Goal: Task Accomplishment & Management: Complete application form

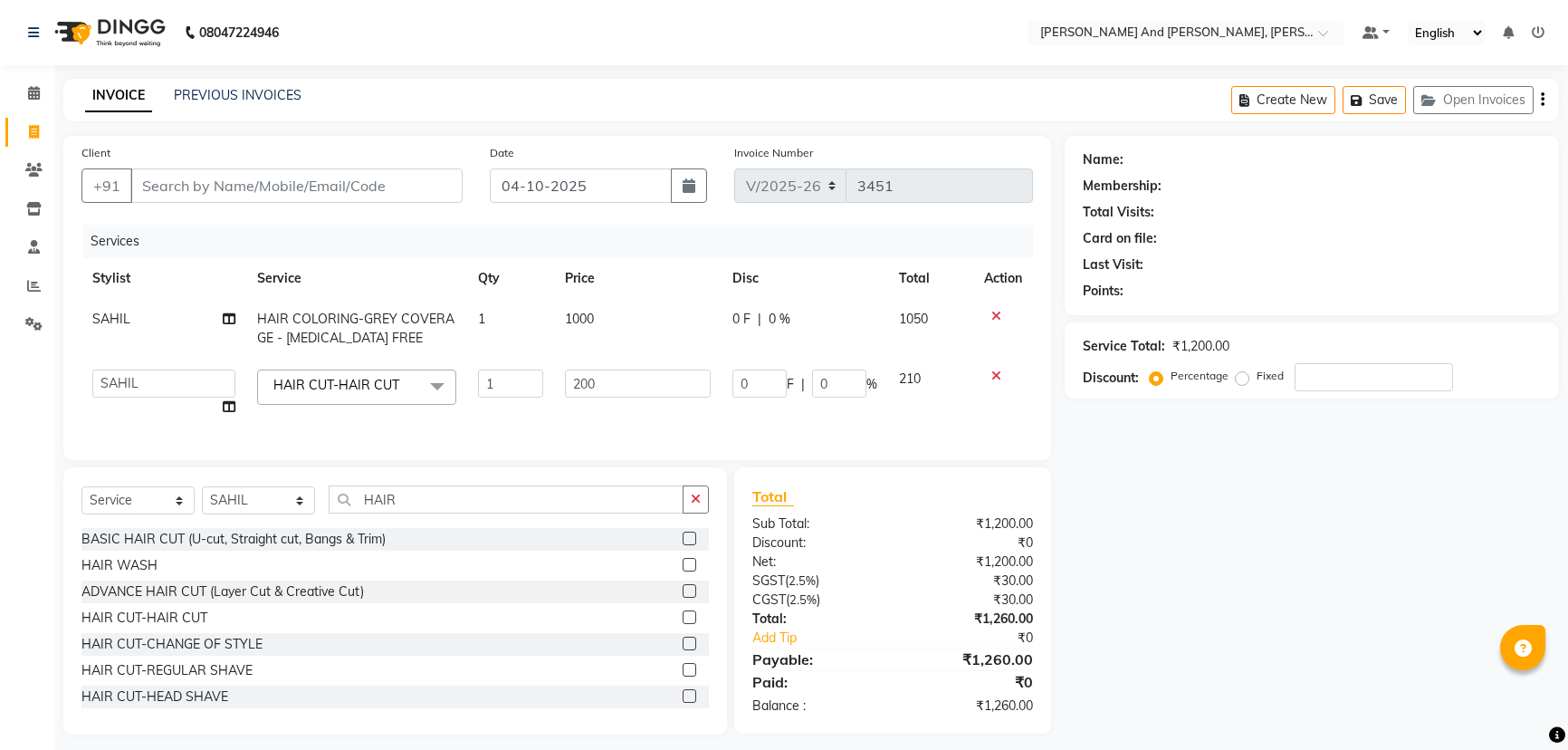
select select "6766"
select select "87929"
select select "service"
select select "87929"
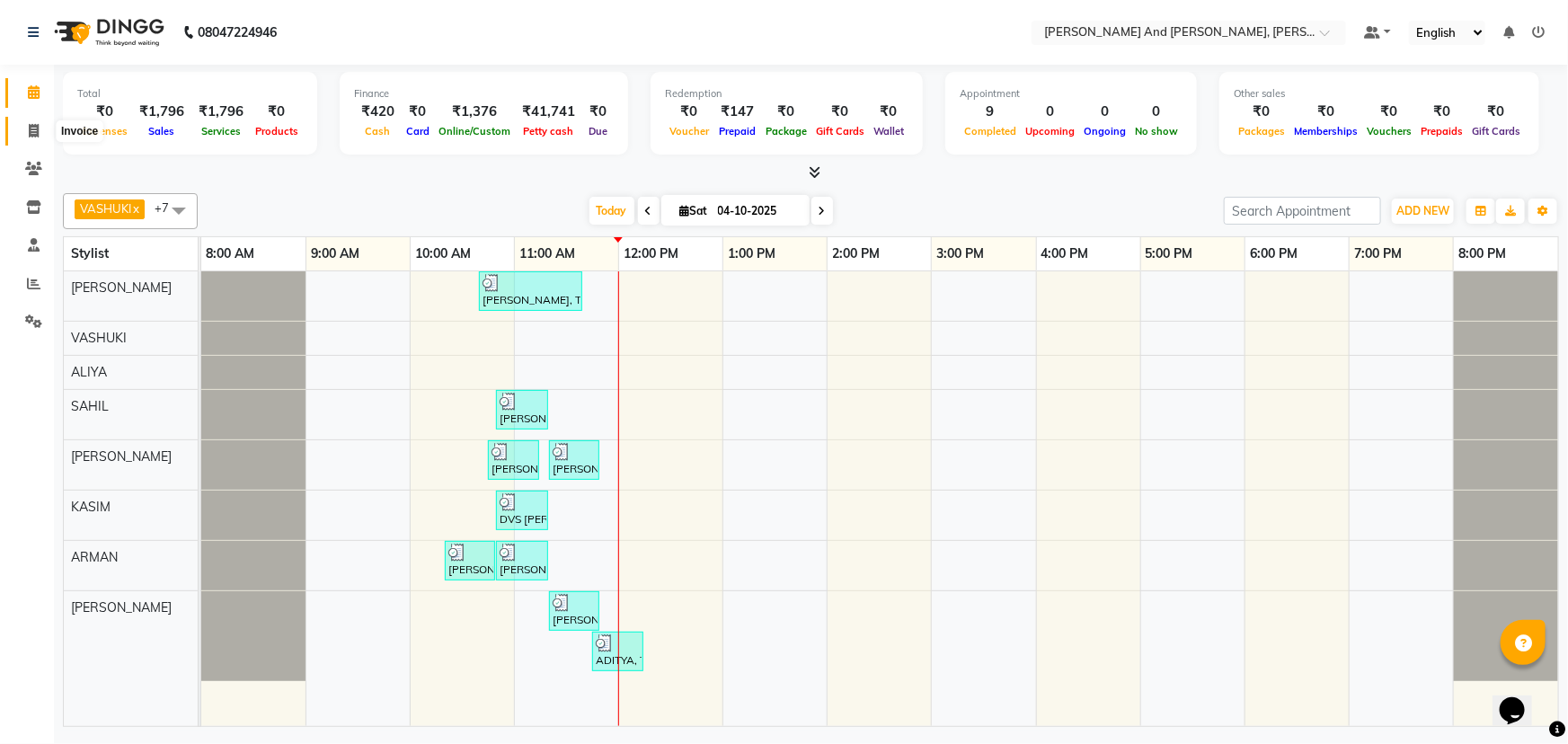
click at [35, 126] on icon at bounding box center [33, 130] width 10 height 13
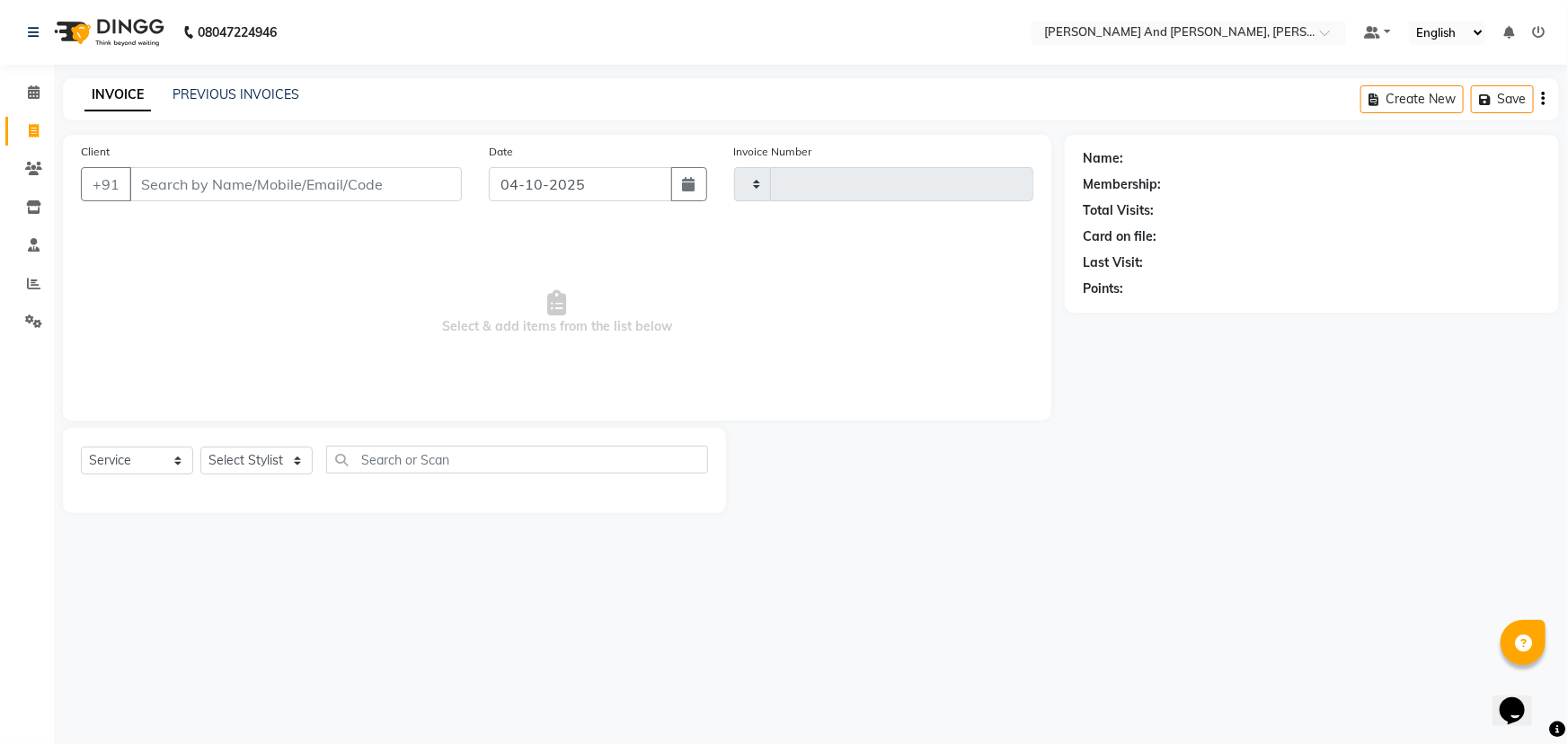
click at [35, 126] on icon at bounding box center [33, 130] width 10 height 13
select select "service"
type input "3452"
select select "6766"
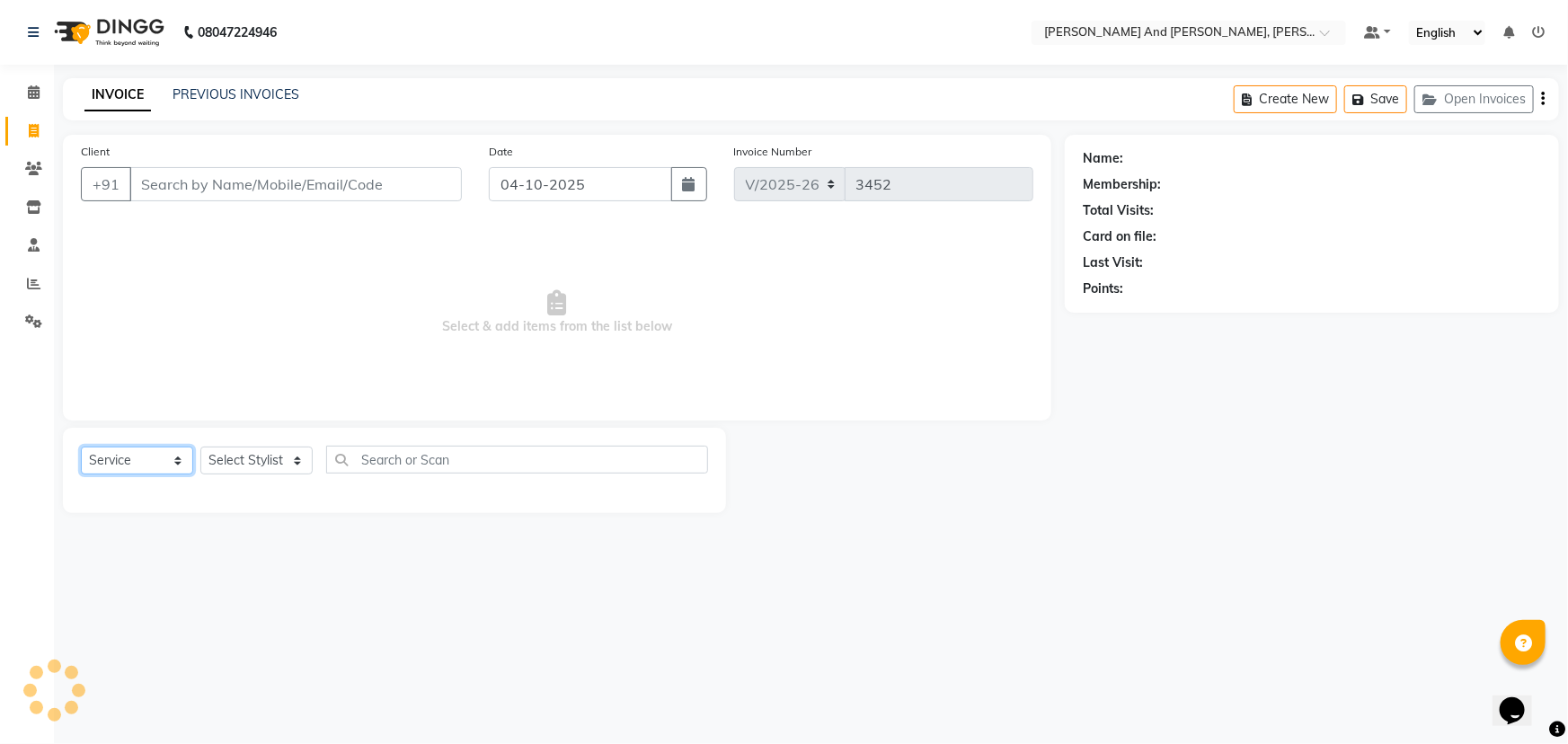
drag, startPoint x: 138, startPoint y: 452, endPoint x: 131, endPoint y: 474, distance: 23.1
click at [138, 456] on select "Select Service Product Membership Package Voucher Prepaid Gift Card" at bounding box center [137, 460] width 112 height 28
click at [81, 447] on select "Select Service Product Membership Package Voucher Prepaid Gift Card" at bounding box center [137, 460] width 112 height 28
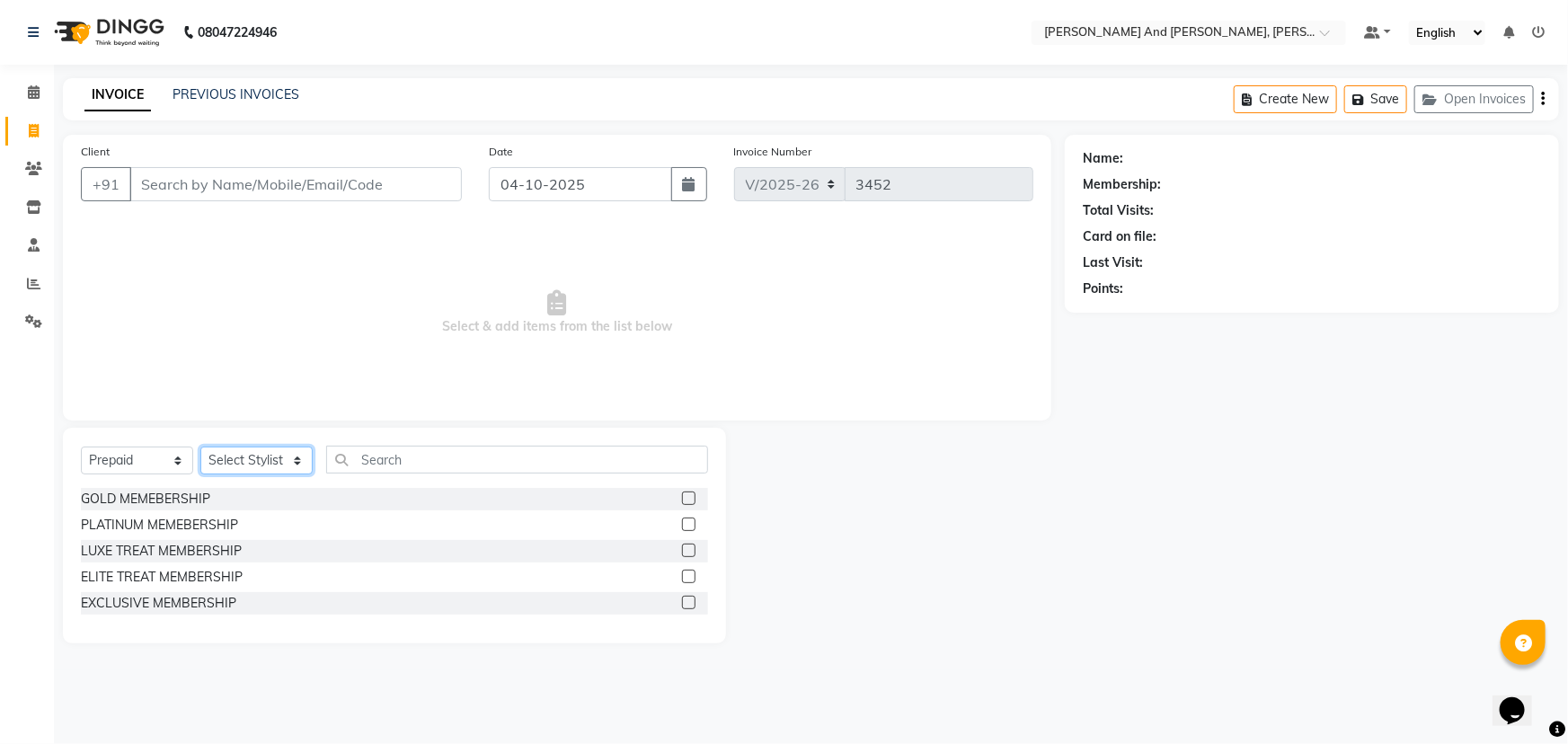
click at [263, 457] on select "Select Stylist ADITI AFREEN 2 ALIYA ALKAF ARIF ARMAN CHANCHAL ESWAR IMRAN KASIM…" at bounding box center [256, 460] width 112 height 28
click at [114, 459] on select "Select Service Product Membership Package Voucher Prepaid Gift Card" at bounding box center [137, 460] width 112 height 28
select select "service"
click at [81, 447] on select "Select Service Product Membership Package Voucher Prepaid Gift Card" at bounding box center [137, 460] width 112 height 28
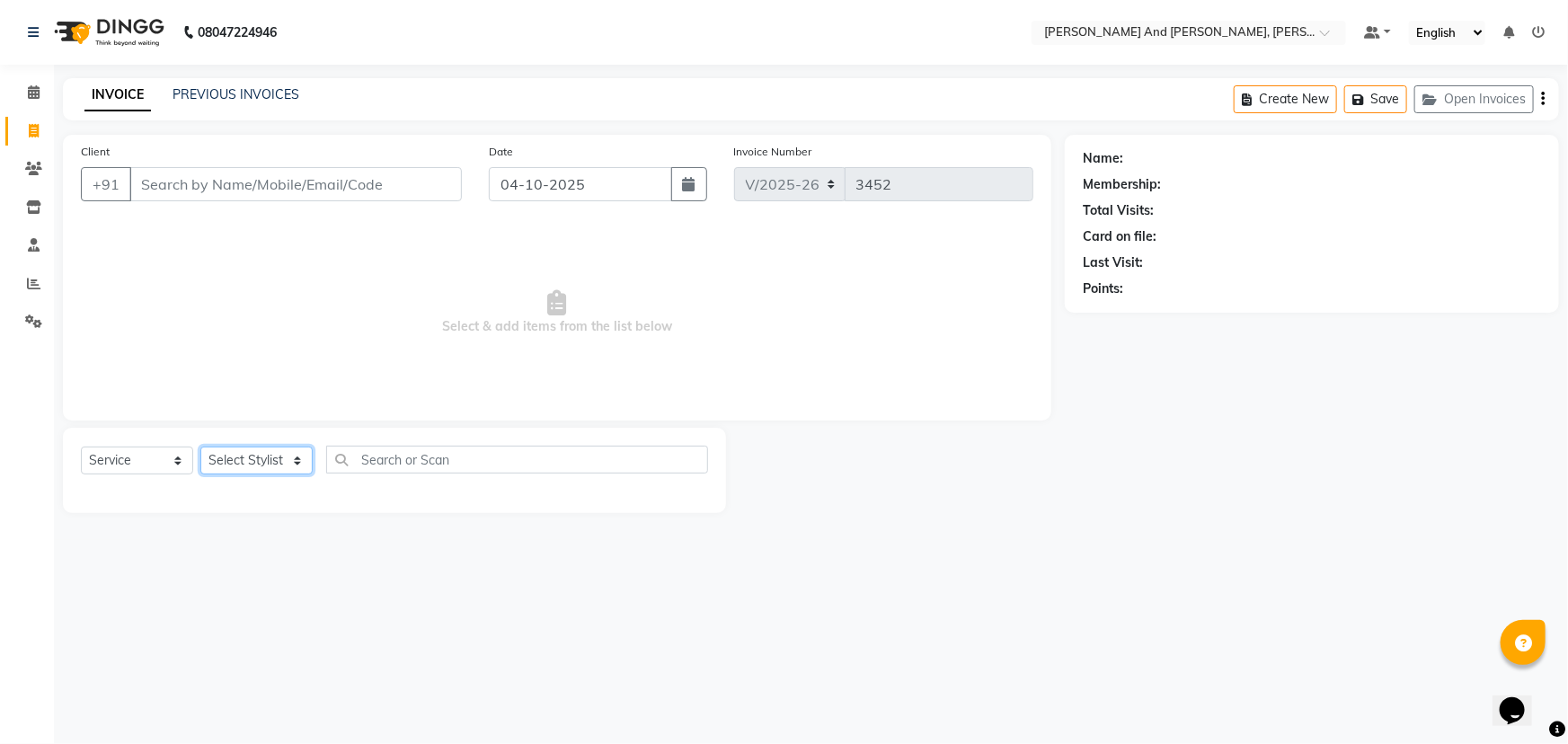
click at [271, 448] on select "Select Stylist ADITI AFREEN 2 ALIYA ALKAF ARIF ARMAN CHANCHAL ESWAR IMRAN KASIM…" at bounding box center [256, 460] width 112 height 28
click at [200, 447] on select "Select Stylist ADITI AFREEN 2 ALIYA ALKAF ARIF ARMAN CHANCHAL ESWAR IMRAN KASIM…" at bounding box center [256, 460] width 112 height 28
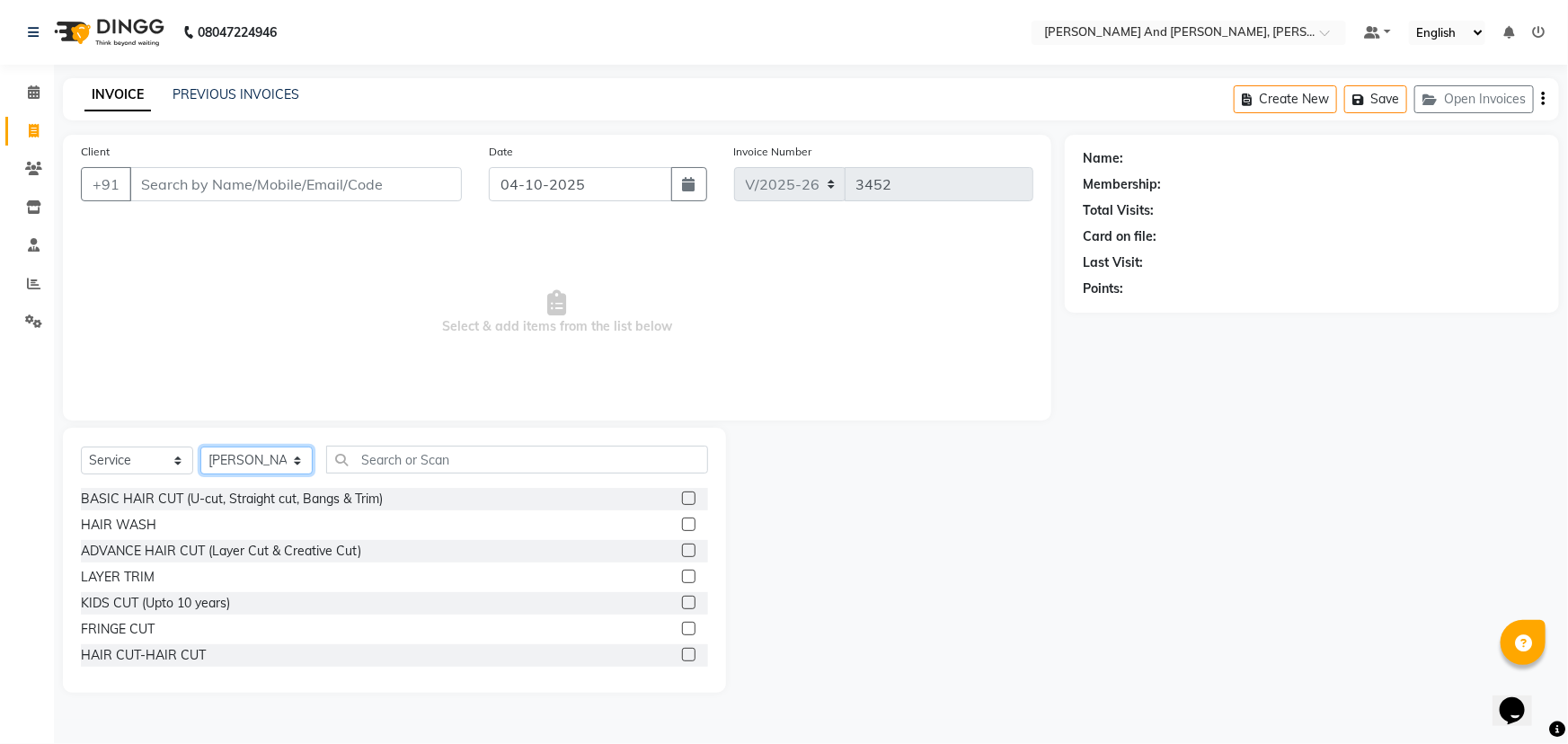
click at [270, 459] on select "Select Stylist ADITI AFREEN 2 ALIYA ALKAF ARIF ARMAN CHANCHAL ESWAR IMRAN KASIM…" at bounding box center [256, 460] width 112 height 28
select select "92928"
click at [200, 447] on select "Select Stylist ADITI AFREEN 2 ALIYA ALKAF ARIF ARMAN CHANCHAL ESWAR IMRAN KASIM…" at bounding box center [256, 460] width 112 height 28
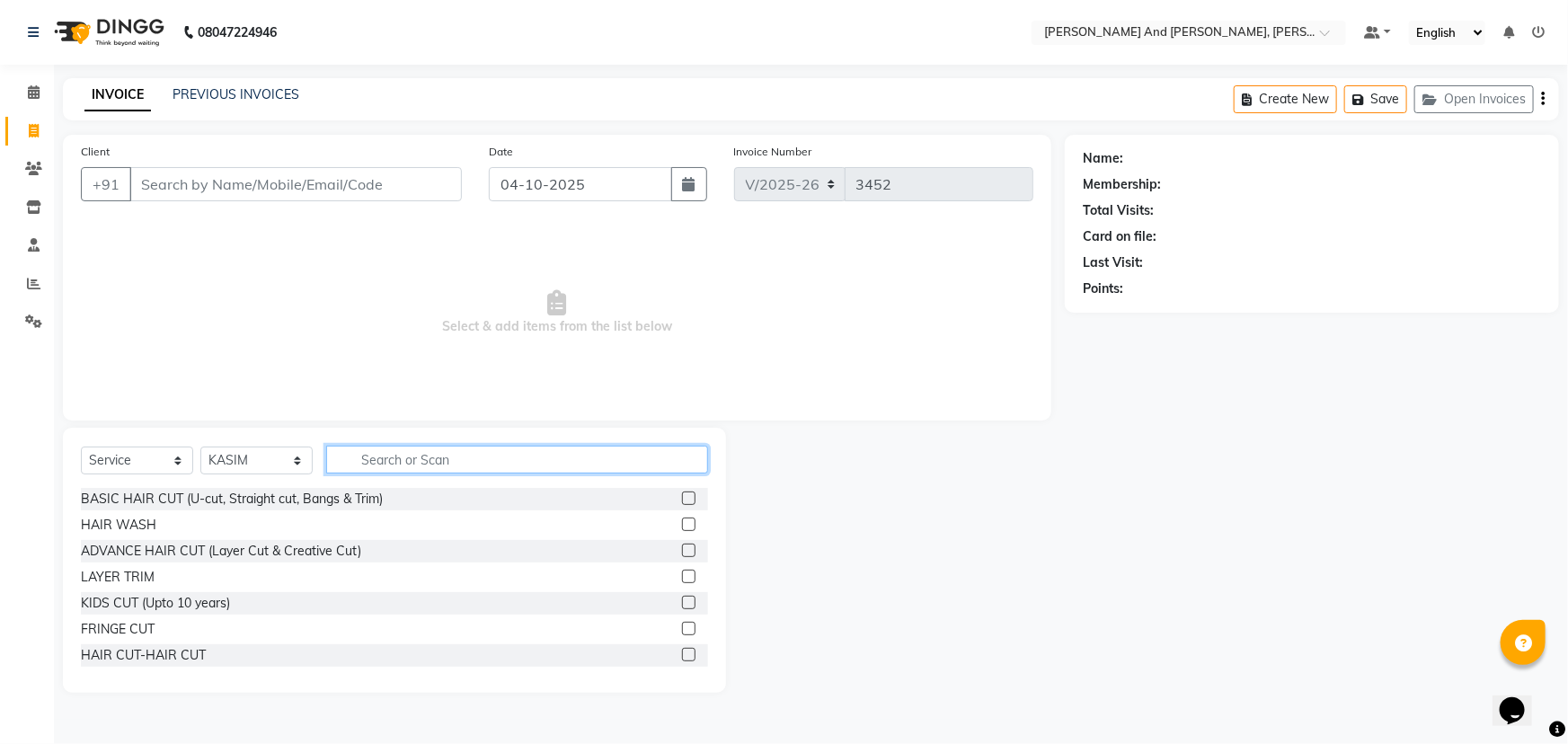
click at [431, 463] on input "text" at bounding box center [517, 459] width 382 height 28
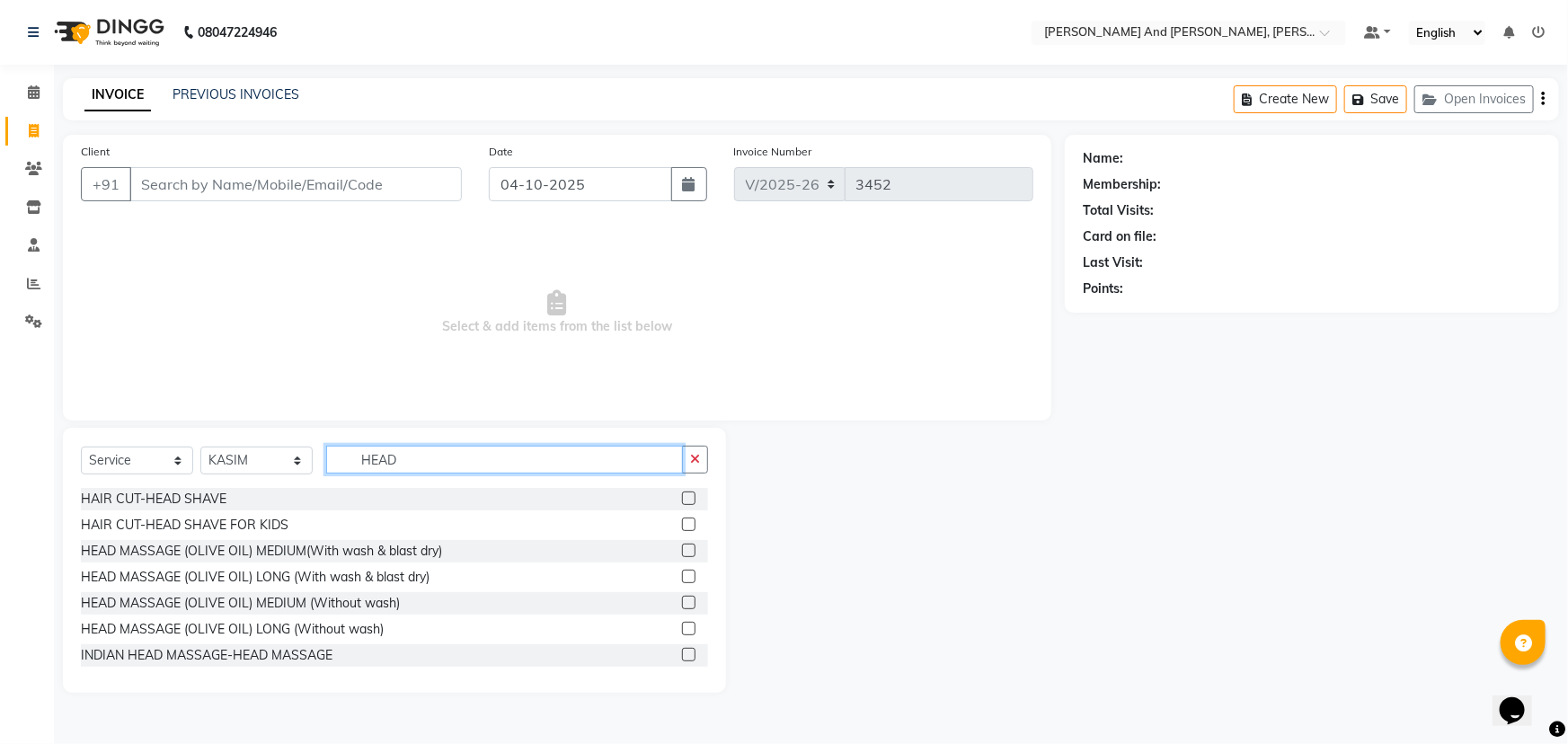
type input "HEAD"
click at [682, 496] on label at bounding box center [689, 498] width 13 height 13
click at [682, 496] on input "checkbox" at bounding box center [688, 499] width 12 height 12
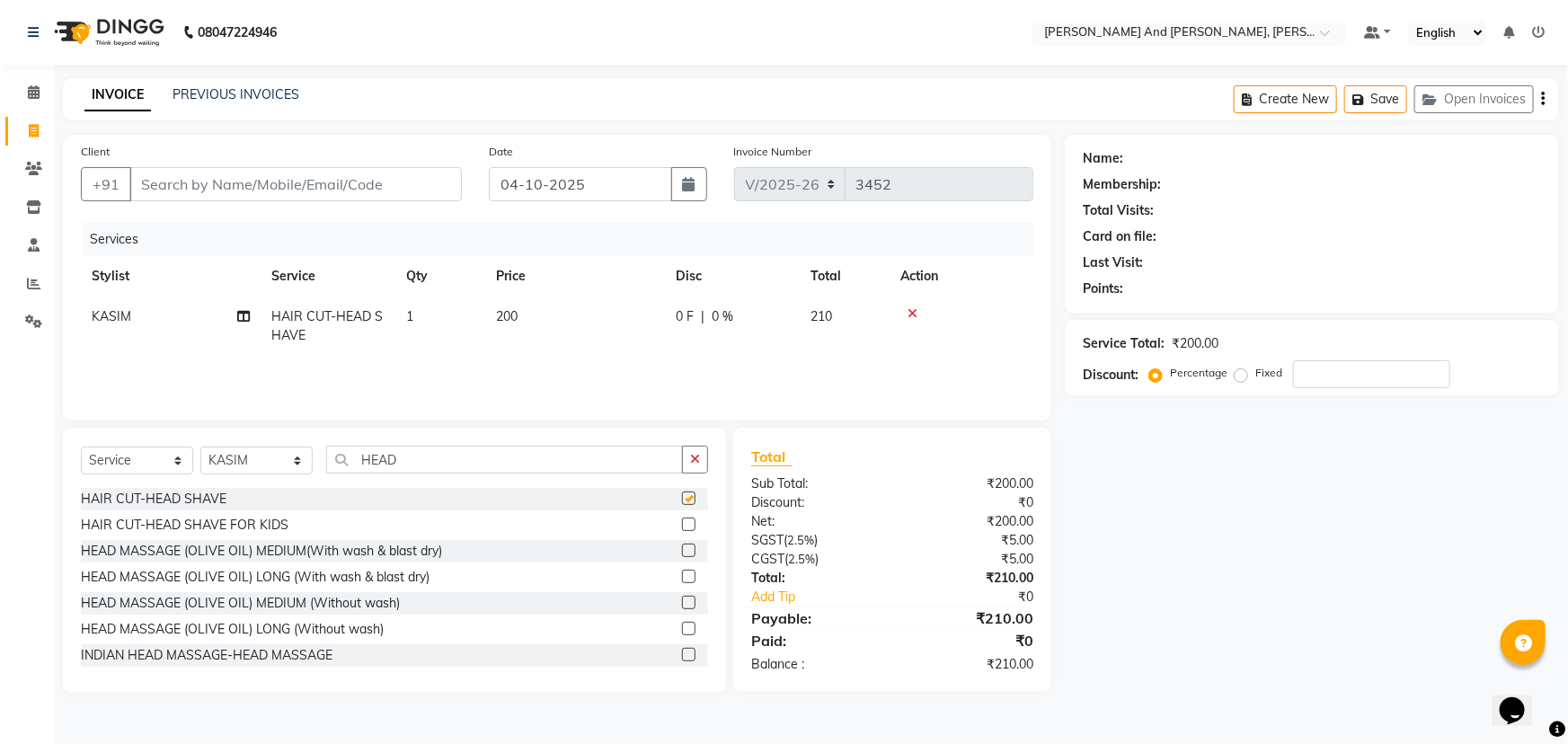
checkbox input "false"
drag, startPoint x: 374, startPoint y: 483, endPoint x: 215, endPoint y: 490, distance: 159.2
click at [222, 493] on div "Select Service Product Membership Package Voucher Prepaid Gift Card Select Styl…" at bounding box center [395, 560] width 664 height 265
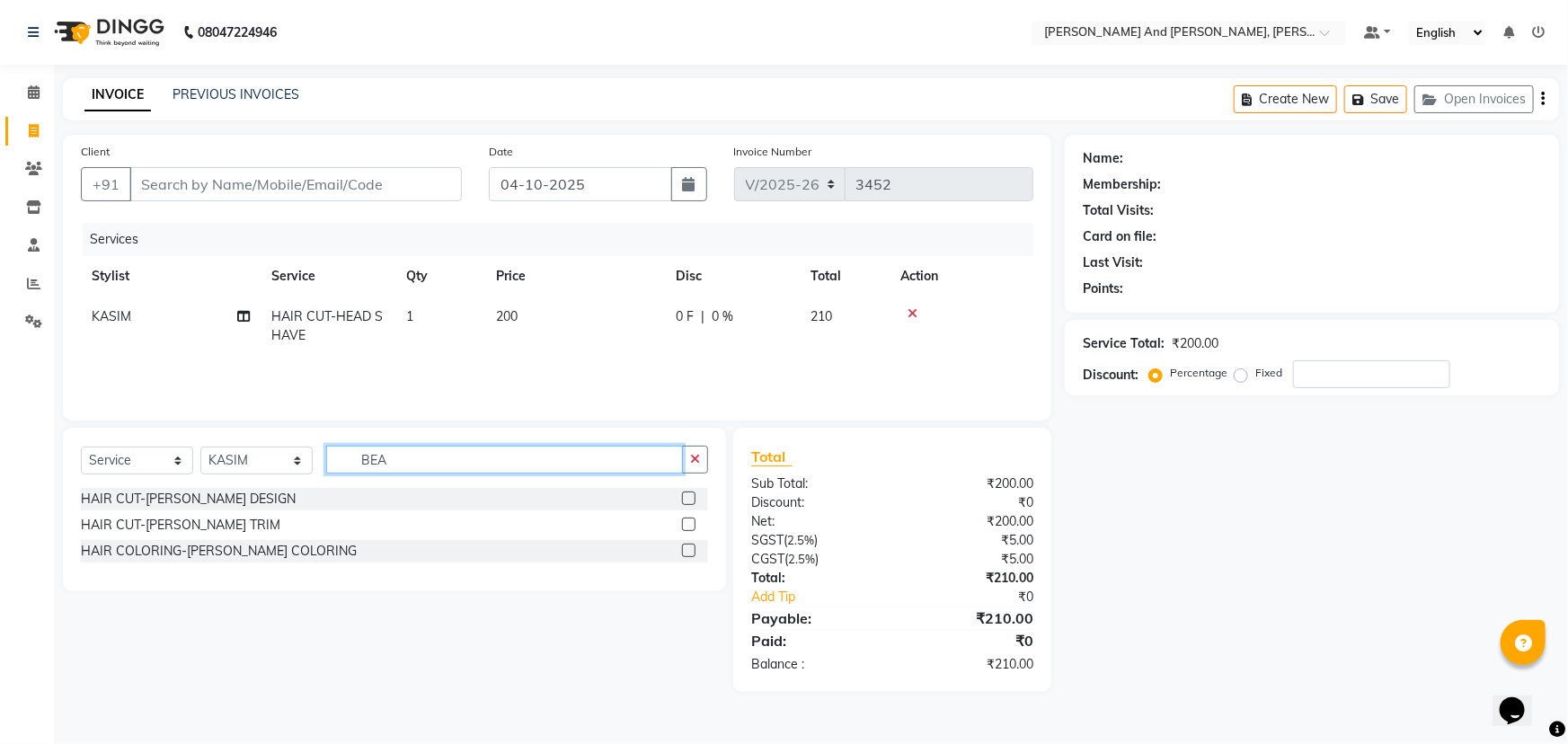
type input "BEA"
click at [689, 500] on label at bounding box center [689, 498] width 13 height 13
click at [689, 500] on input "checkbox" at bounding box center [688, 499] width 12 height 12
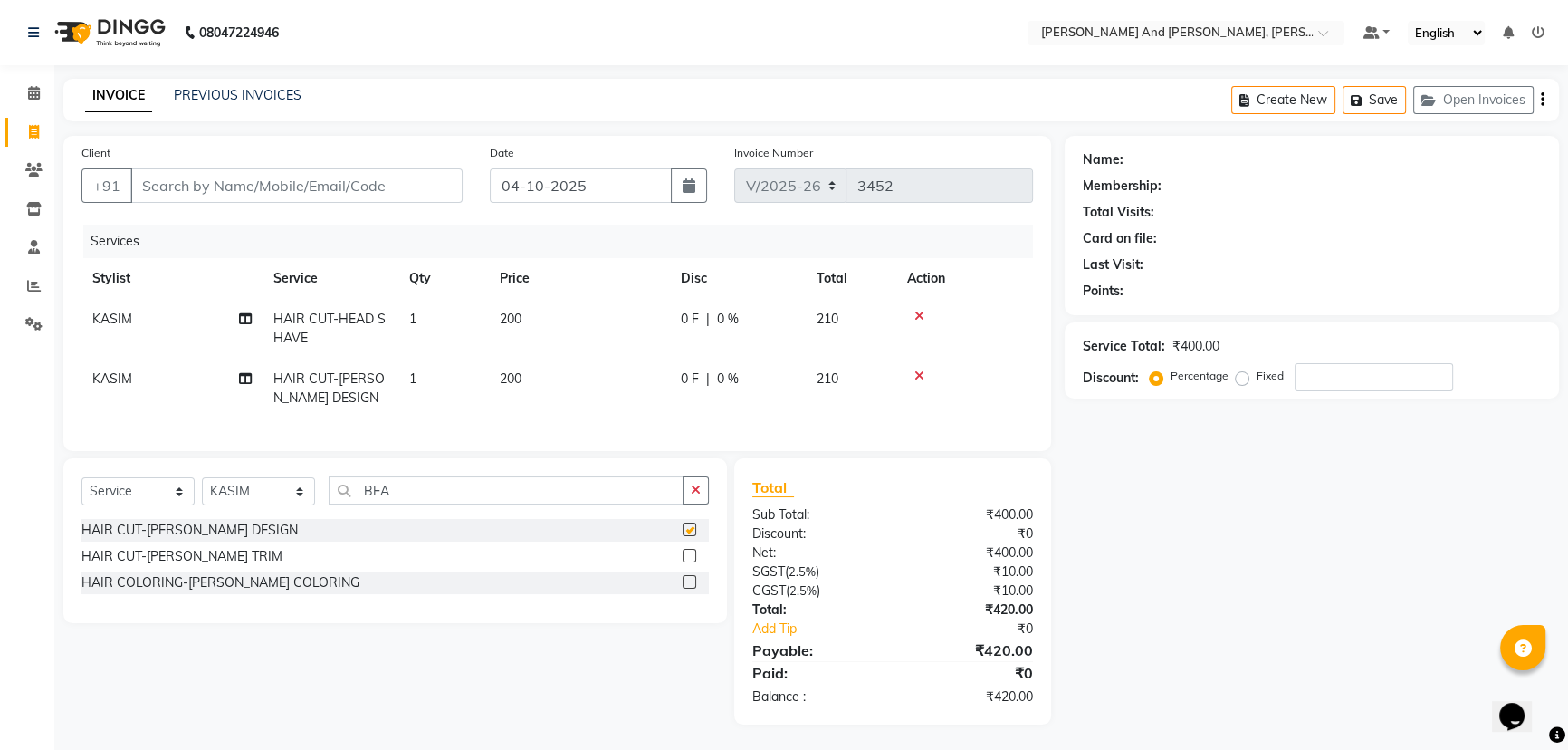
checkbox input "false"
click at [340, 191] on input "Client" at bounding box center [296, 186] width 332 height 34
type input "9"
type input "0"
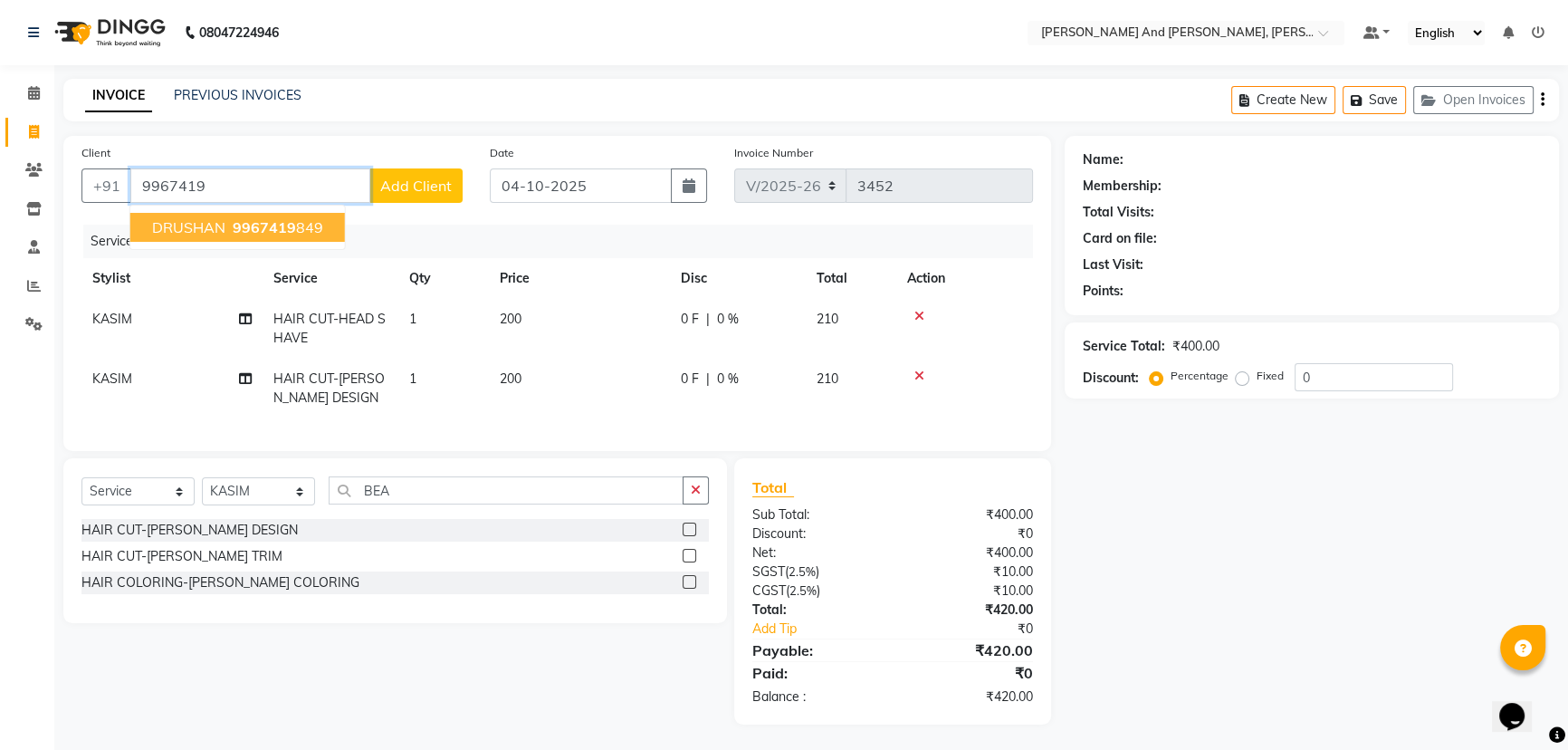
click at [295, 236] on button "DRUSHAN 9967419 849" at bounding box center [237, 227] width 215 height 29
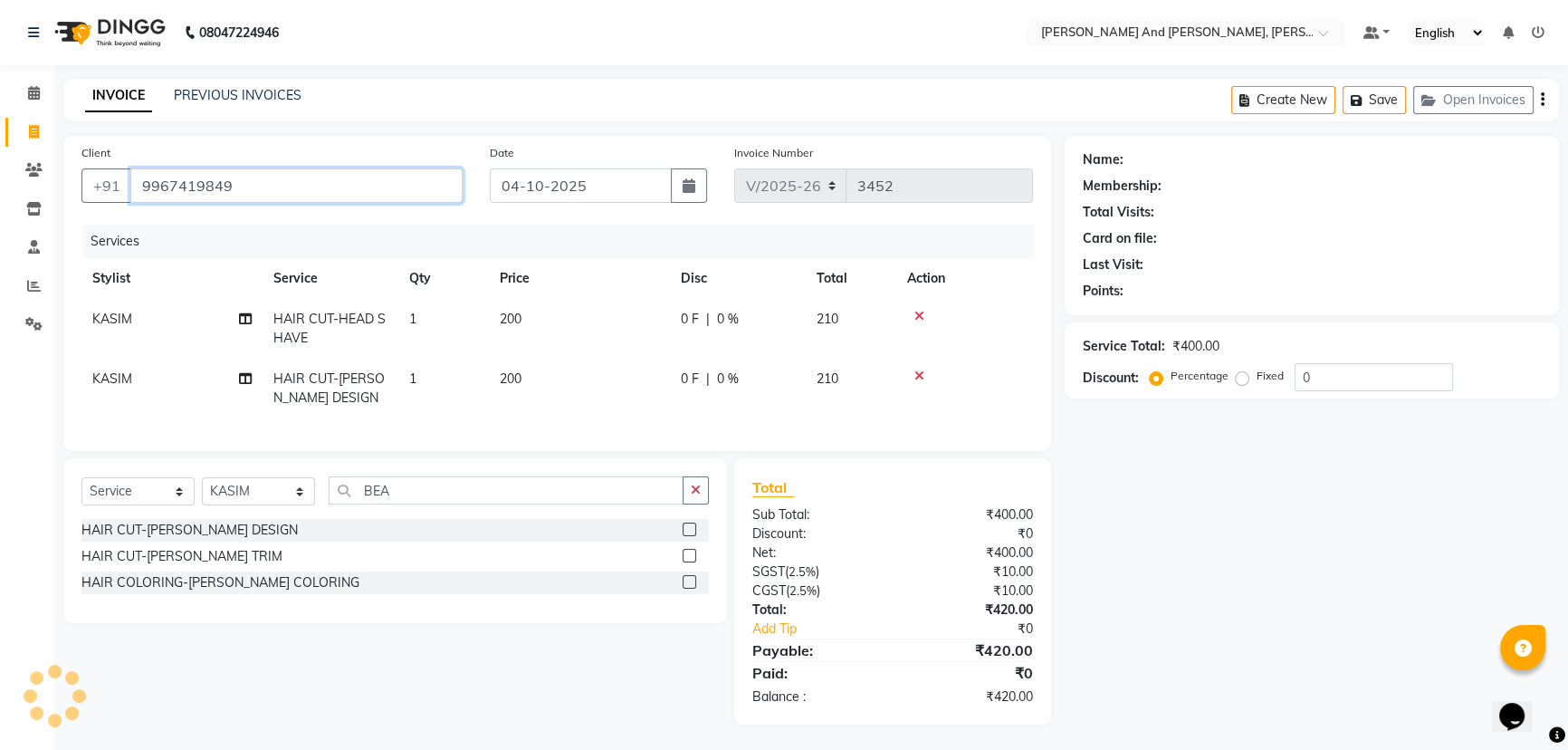
type input "9967419849"
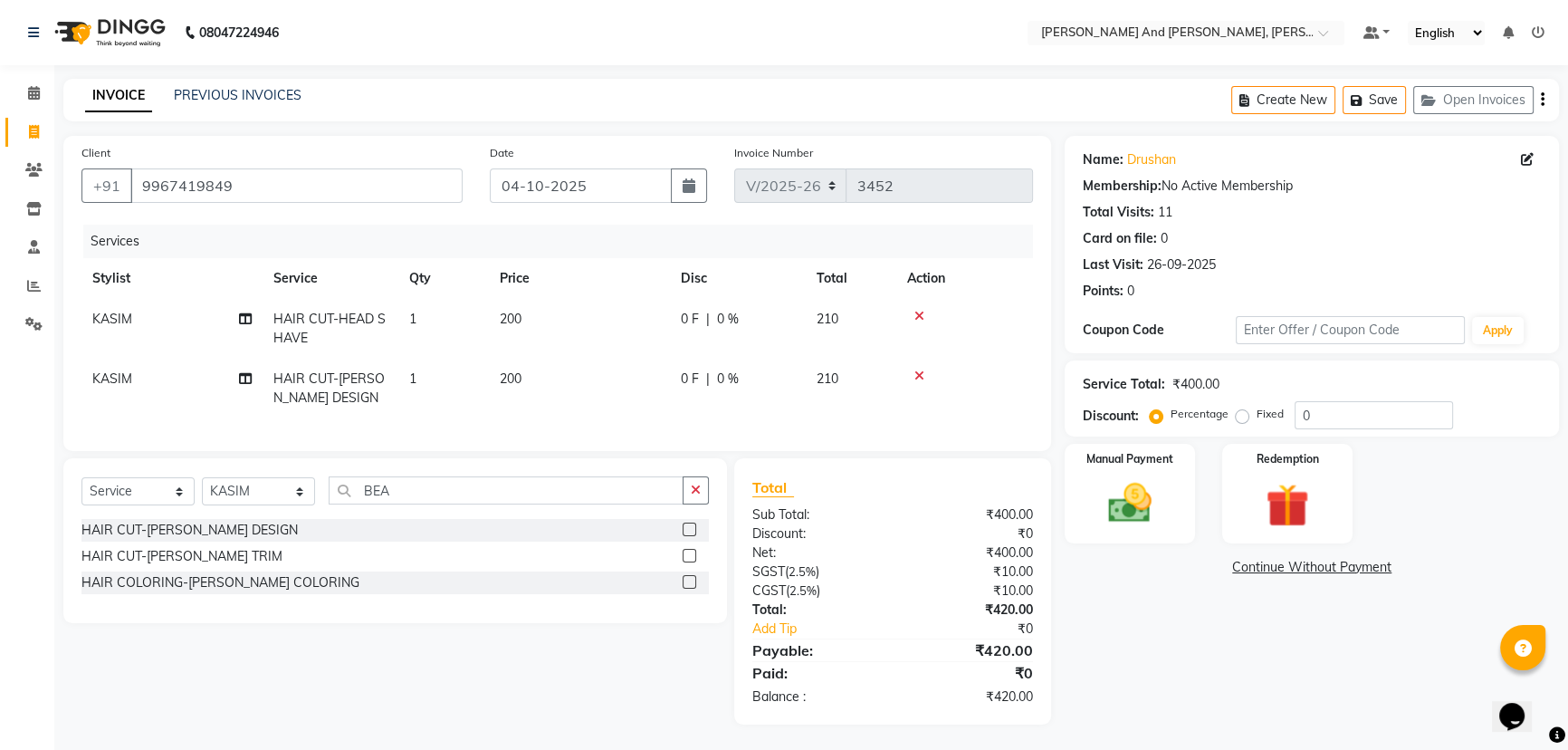
scroll to position [14, 0]
click at [1145, 476] on img at bounding box center [1130, 501] width 73 height 52
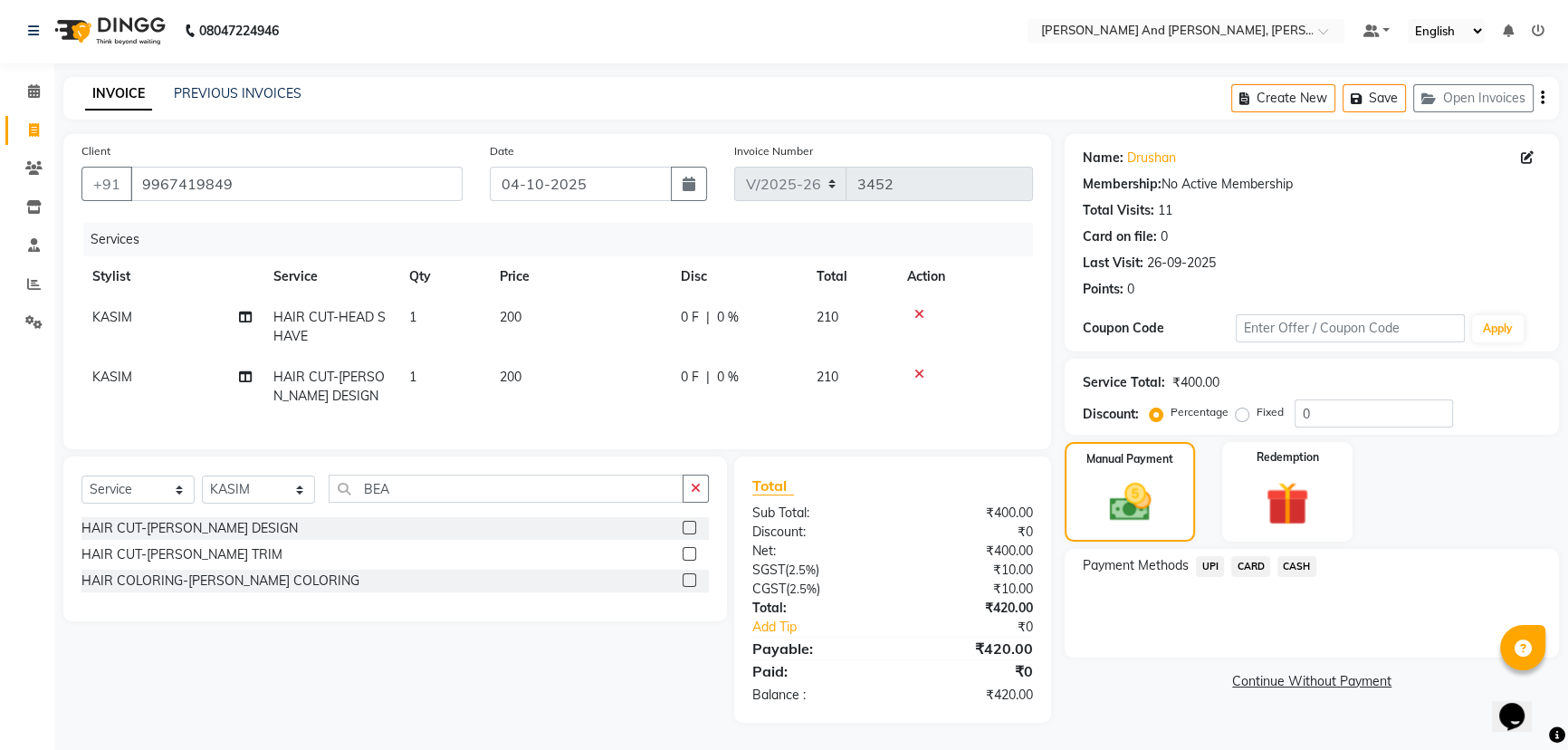
click at [1210, 556] on span "UPI" at bounding box center [1209, 566] width 28 height 21
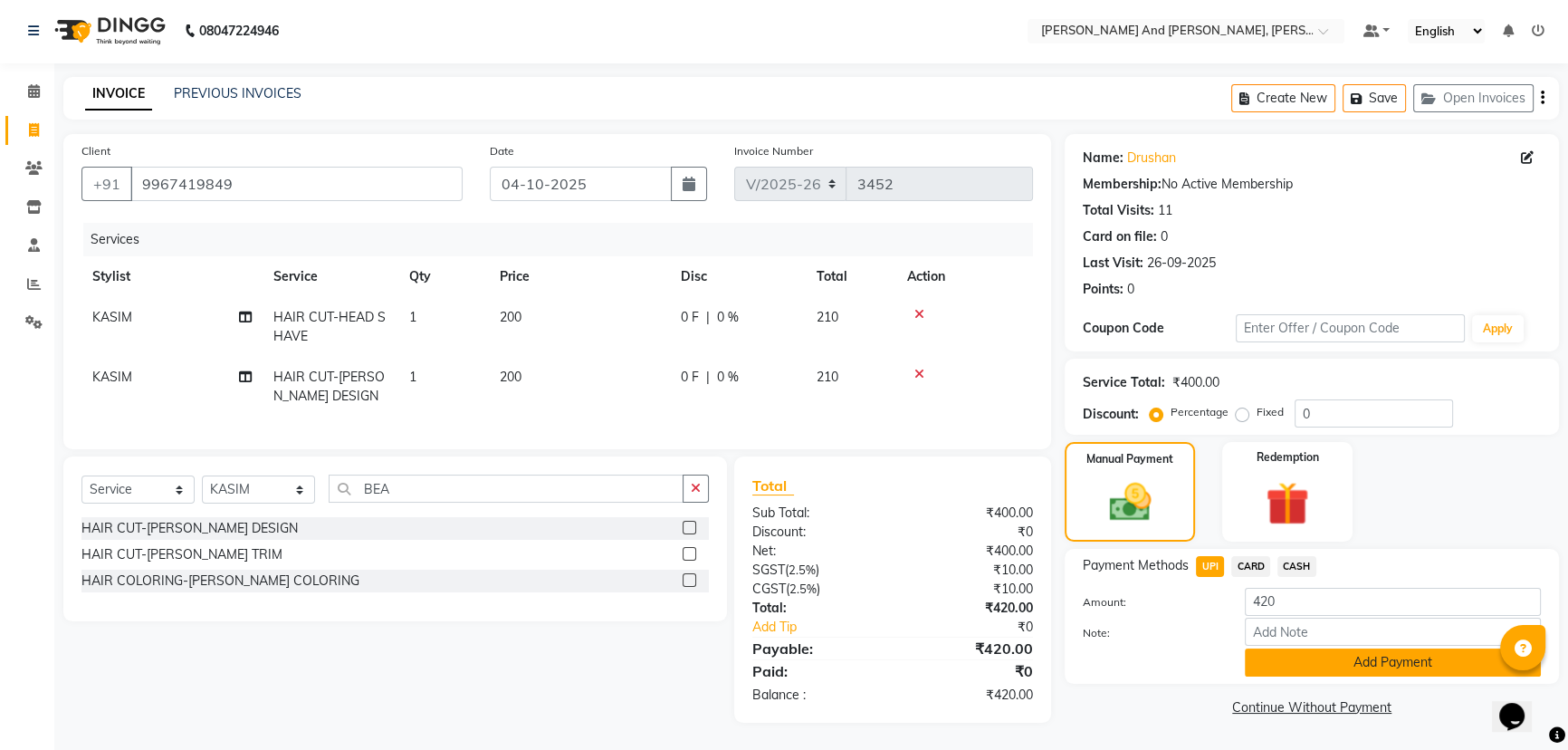
click at [1348, 649] on button "Add Payment" at bounding box center [1392, 662] width 296 height 28
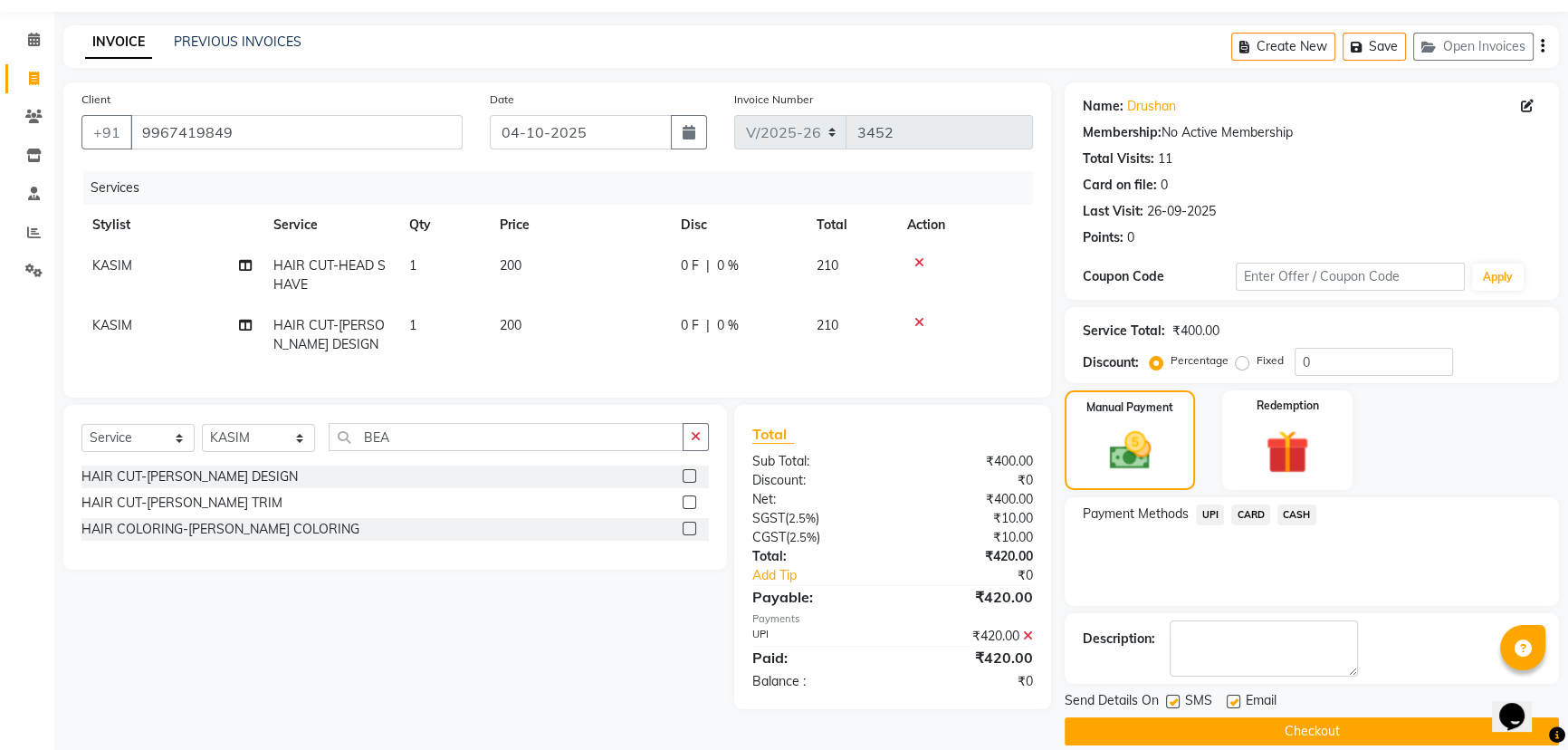
scroll to position [74, 0]
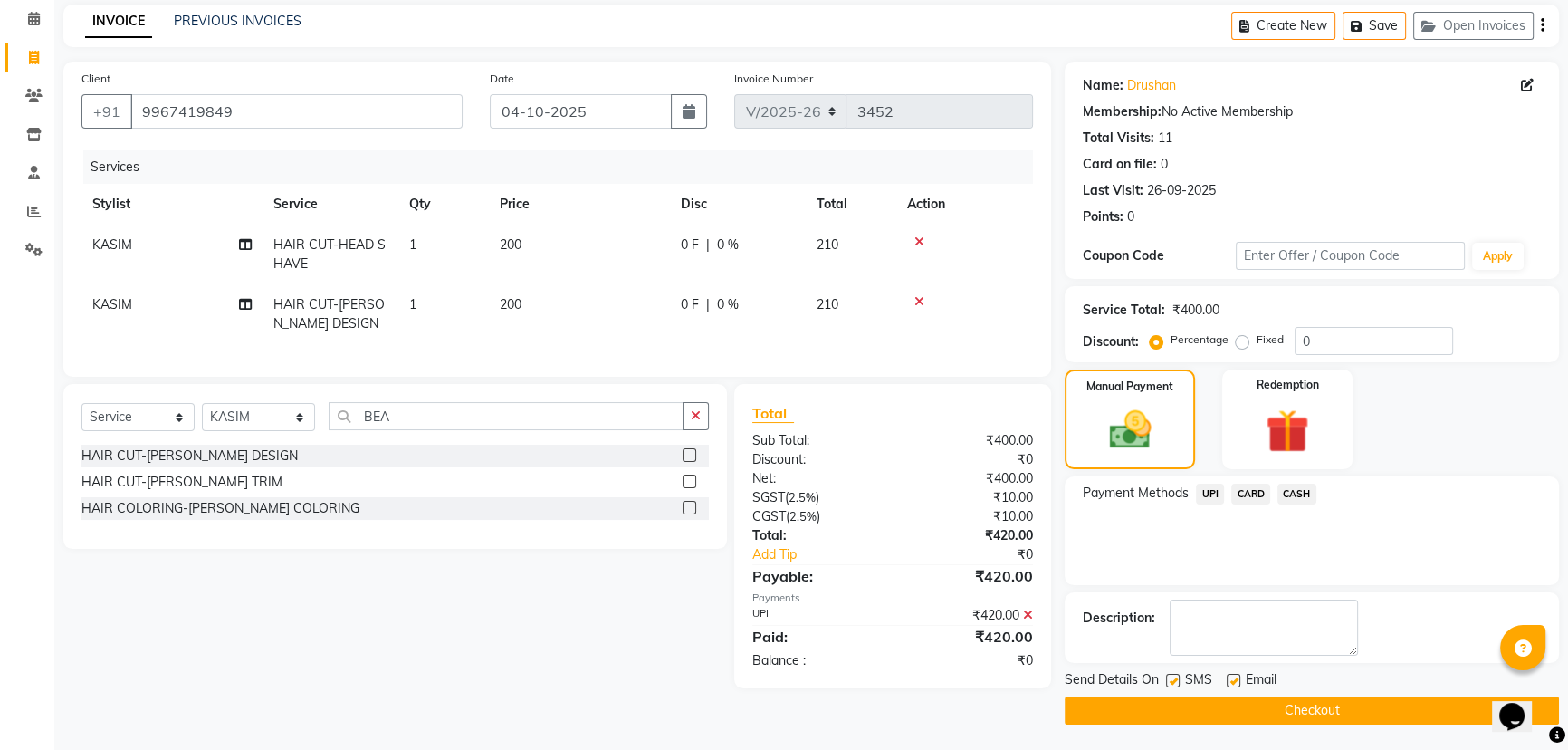
click at [1261, 699] on button "Checkout" at bounding box center [1313, 710] width 495 height 28
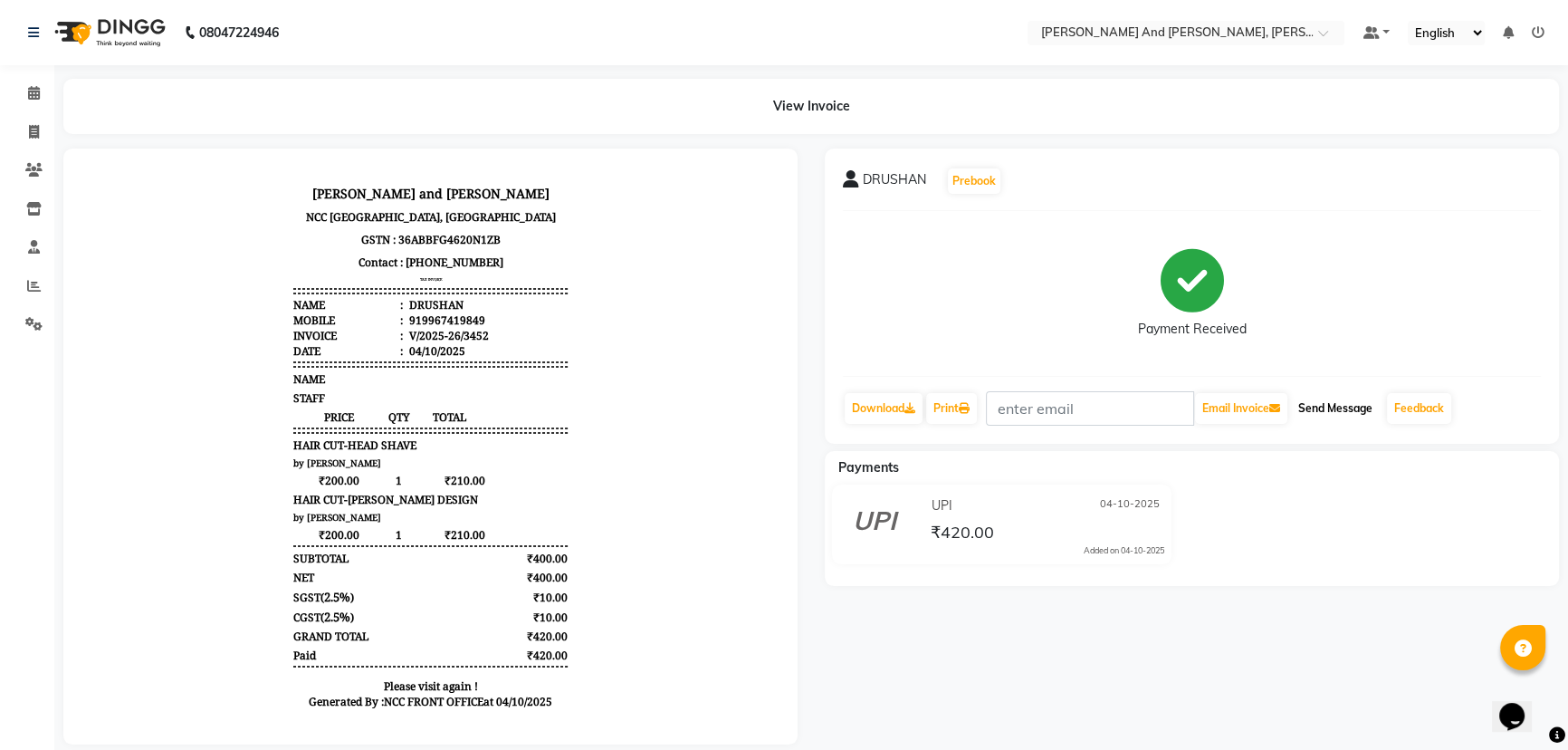
click at [1327, 402] on button "Send Message" at bounding box center [1335, 409] width 89 height 31
click at [24, 131] on span at bounding box center [34, 132] width 32 height 21
select select "service"
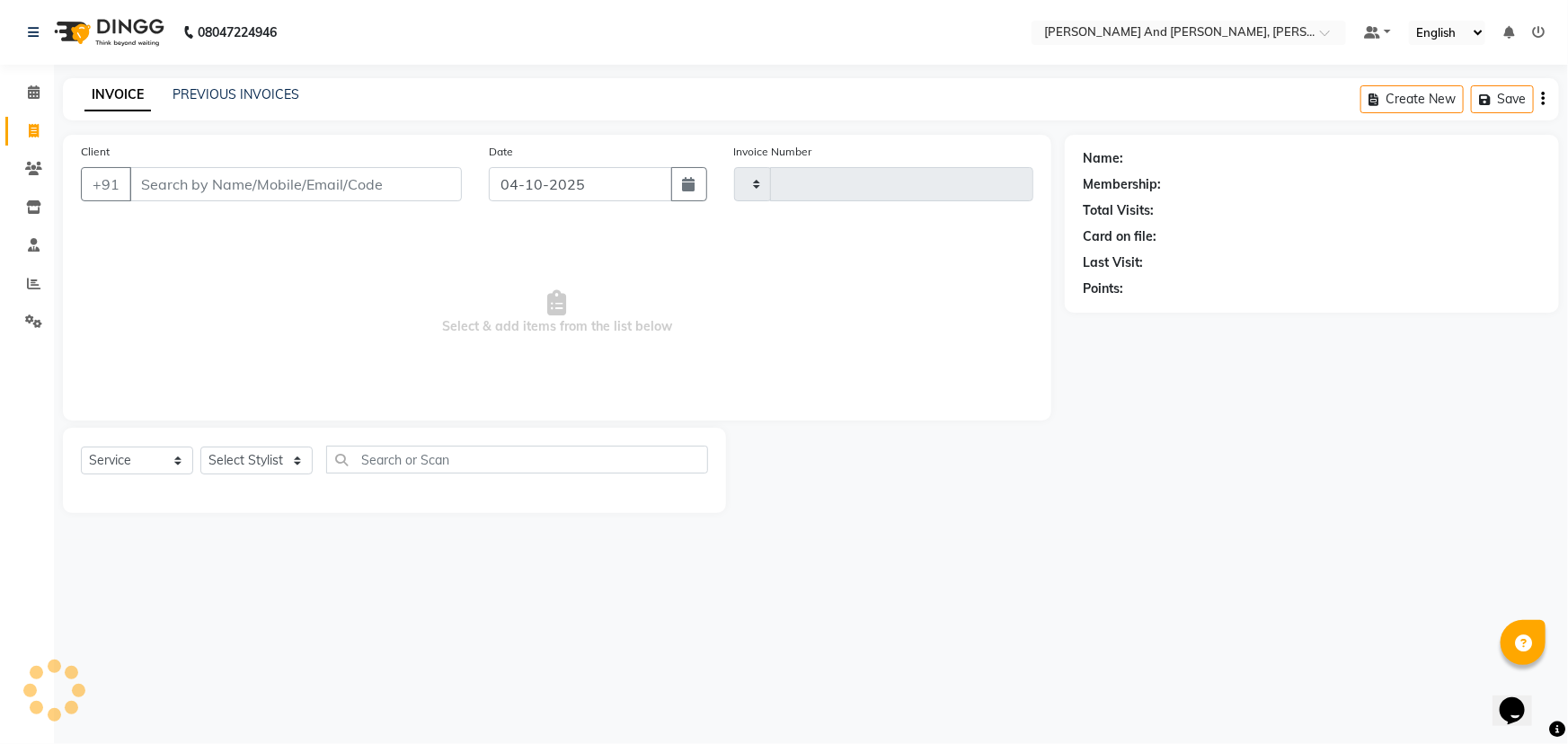
type input "3453"
select select "6766"
select select "P"
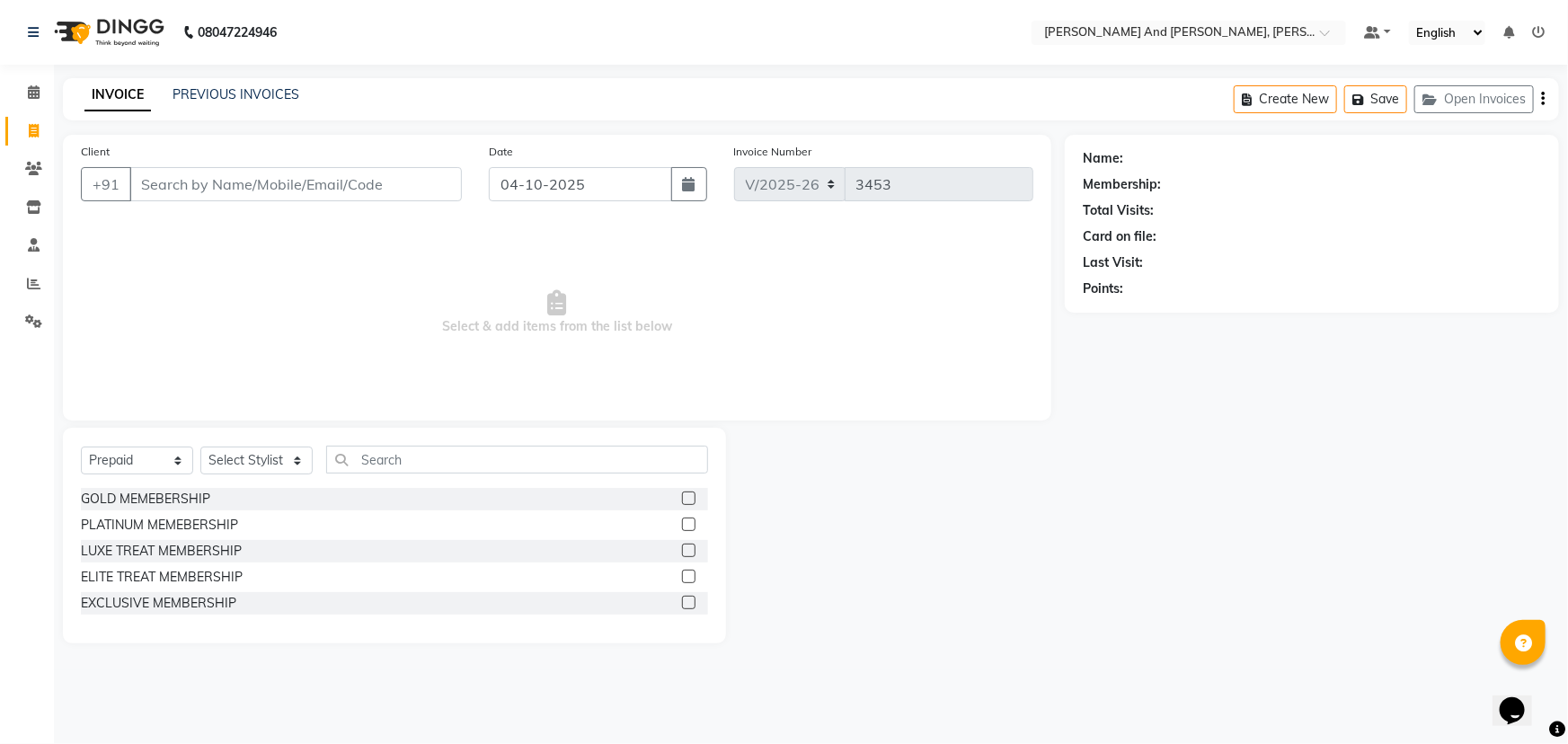
click at [1056, 483] on div at bounding box center [895, 536] width 339 height 216
